Goal: Navigation & Orientation: Find specific page/section

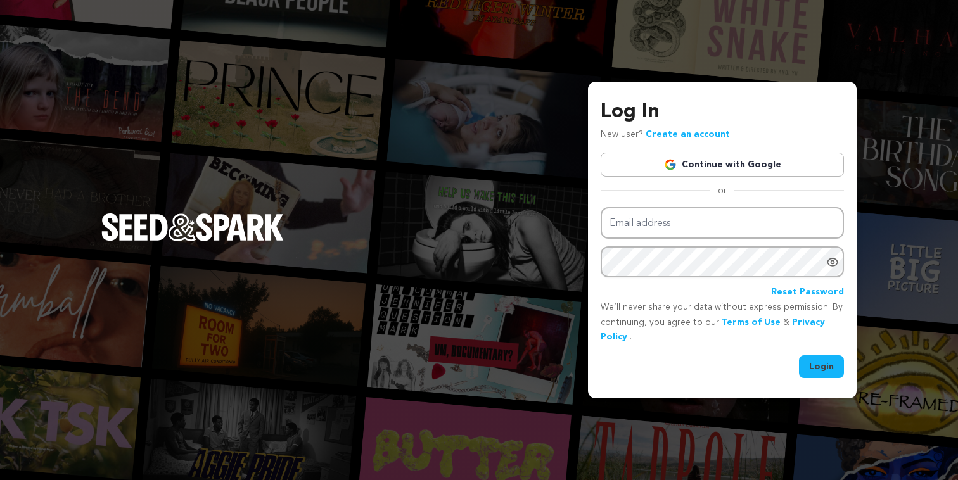
type input "york.katrin@gmail.com"
click at [810, 366] on button "Login" at bounding box center [821, 367] width 45 height 23
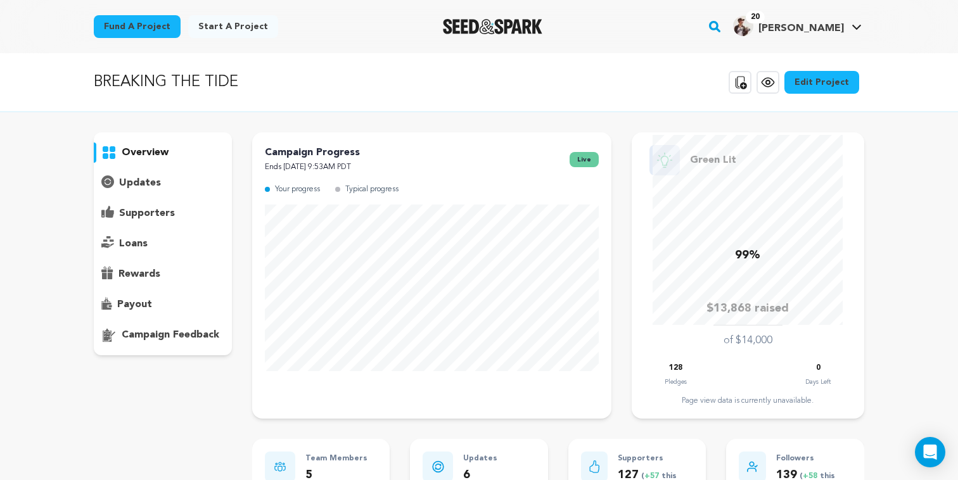
click at [172, 215] on p "supporters" at bounding box center [147, 213] width 56 height 15
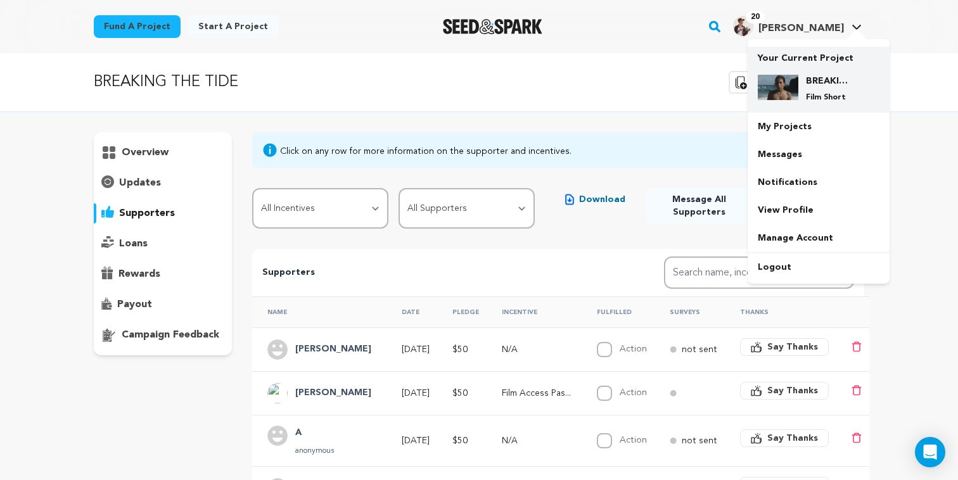
click at [818, 101] on p "Film Short" at bounding box center [829, 98] width 46 height 10
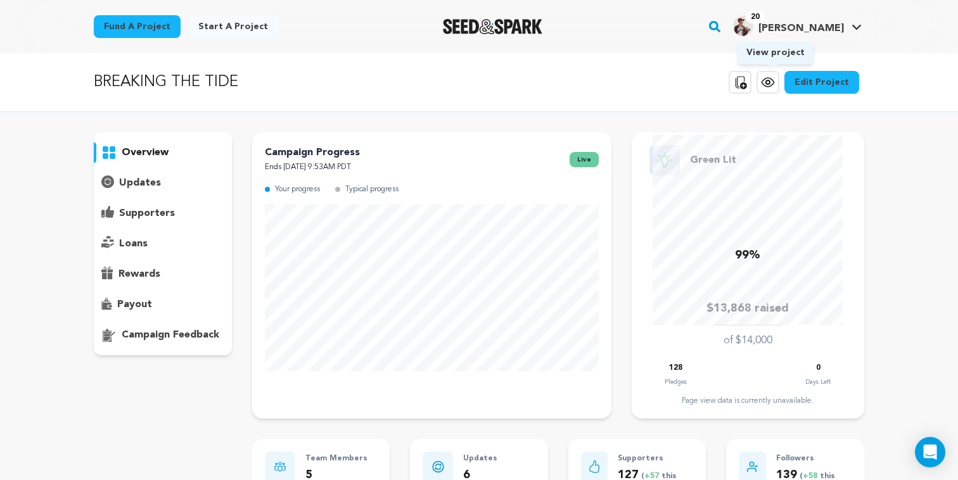
click at [770, 82] on icon at bounding box center [768, 82] width 15 height 15
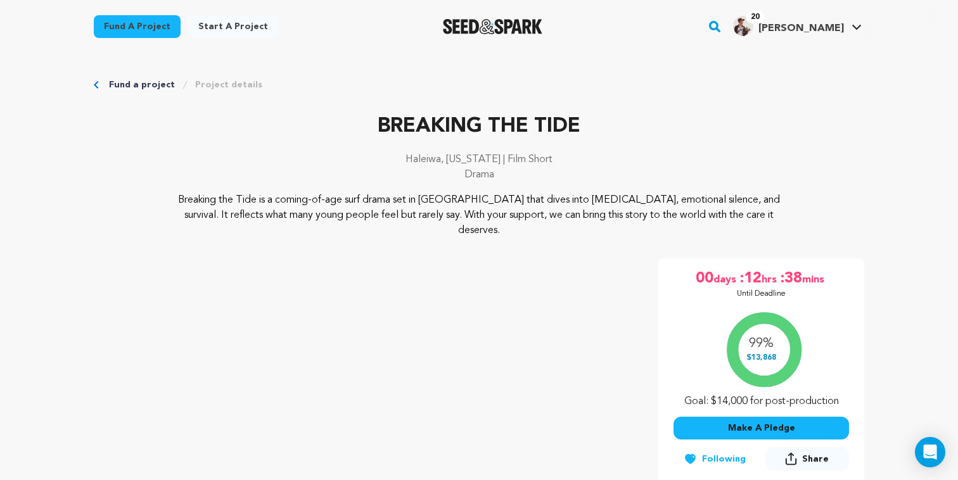
click at [132, 25] on link "Fund a project" at bounding box center [137, 26] width 87 height 23
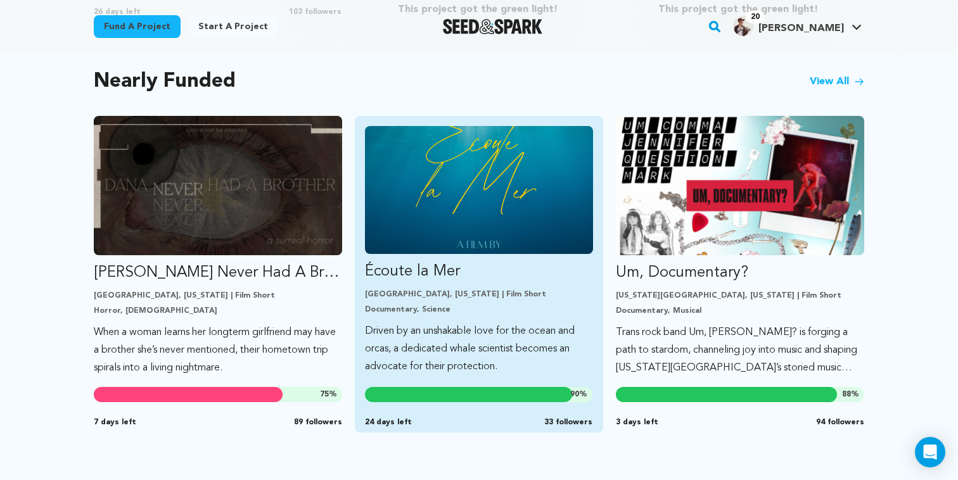
scroll to position [1057, 0]
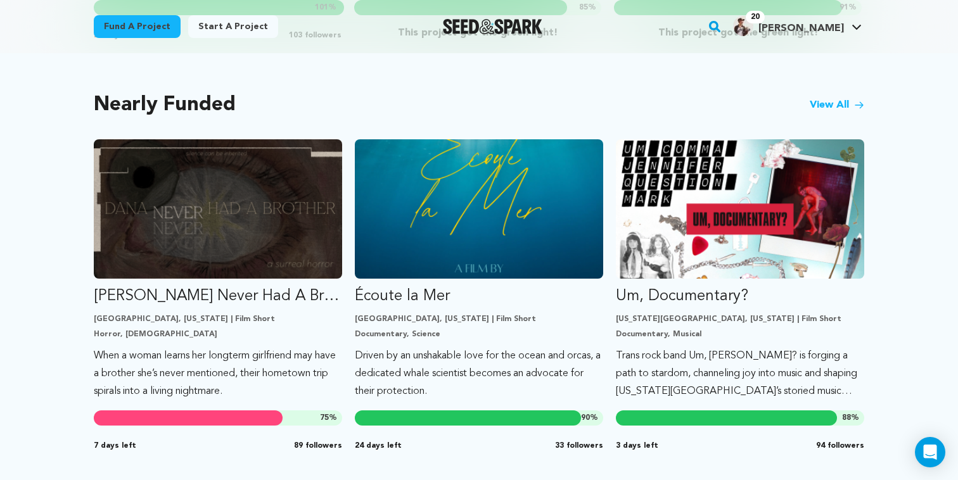
click at [848, 98] on link "View All" at bounding box center [837, 105] width 55 height 15
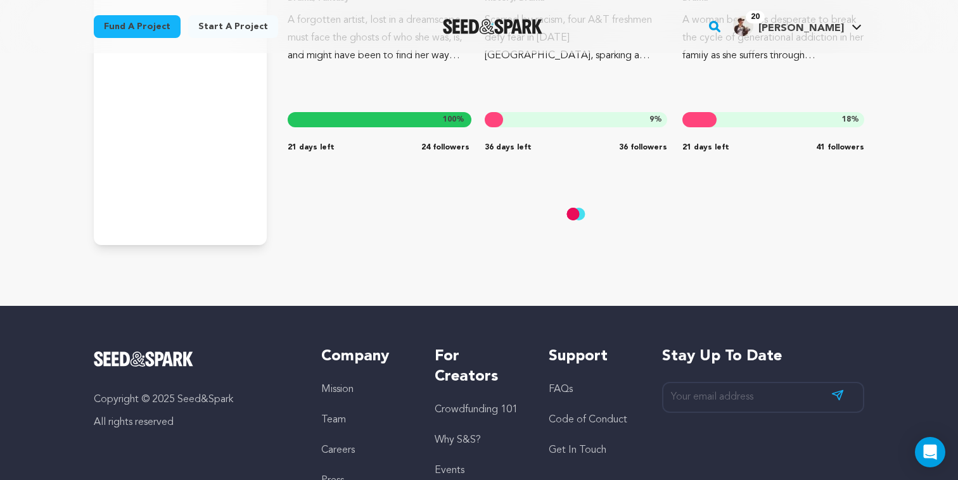
scroll to position [5417, 0]
